Goal: Transaction & Acquisition: Purchase product/service

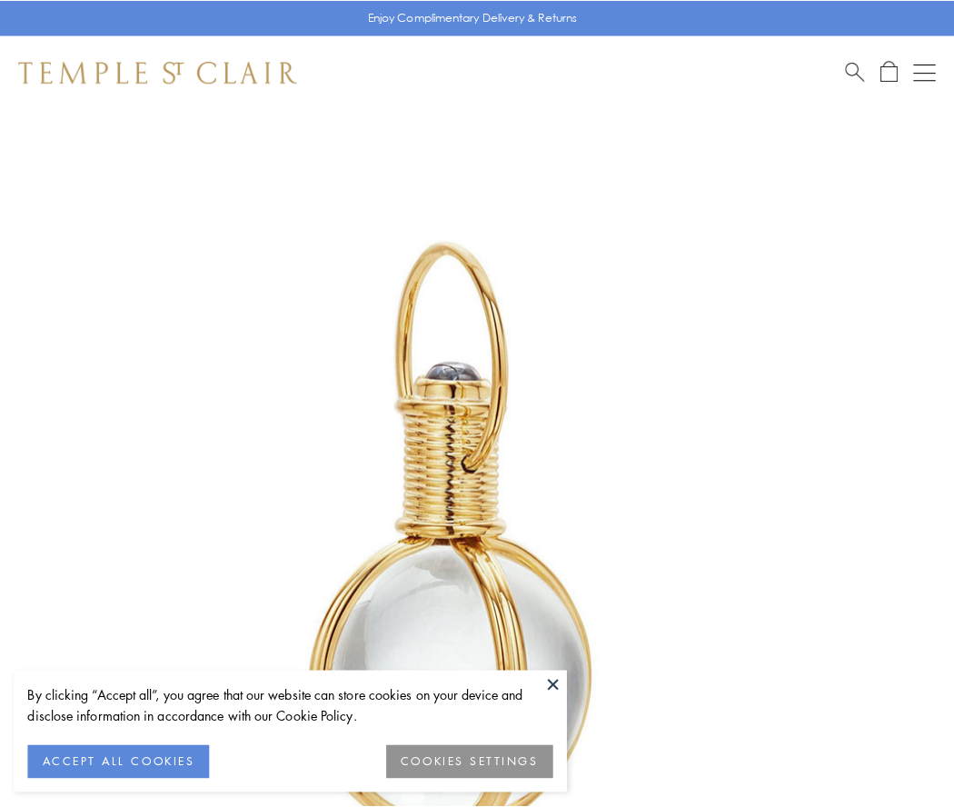
scroll to position [474, 0]
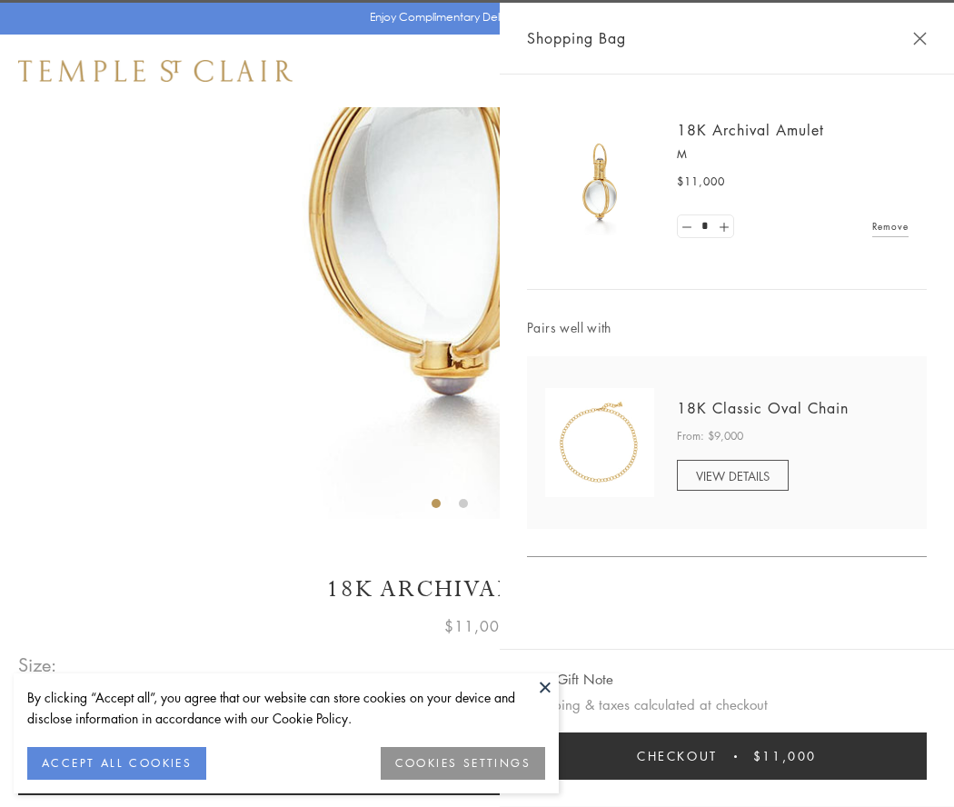
click at [727, 756] on button "Checkout $11,000" at bounding box center [727, 755] width 400 height 47
